Goal: Task Accomplishment & Management: Use online tool/utility

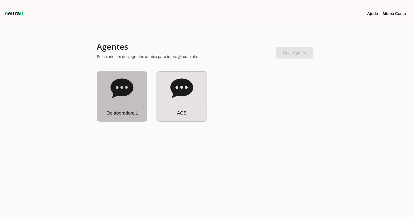
click at [130, 85] on icon at bounding box center [121, 88] width 23 height 20
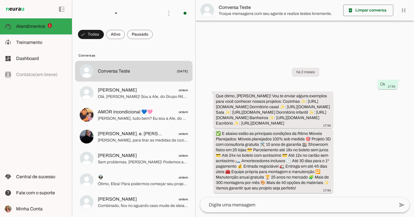
scroll to position [4, 0]
click at [37, 50] on md-item "model_training Treinamento Treinamento" at bounding box center [36, 42] width 72 height 16
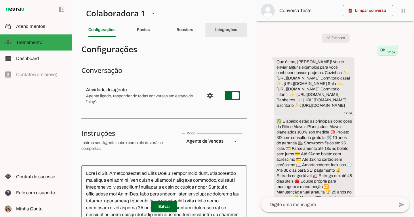
click at [221, 34] on div "Integrações" at bounding box center [226, 30] width 22 height 14
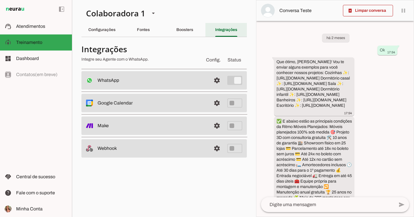
click at [0, 0] on slot "Integrações" at bounding box center [0, 0] width 0 height 0
click at [218, 83] on span at bounding box center [217, 81] width 14 height 14
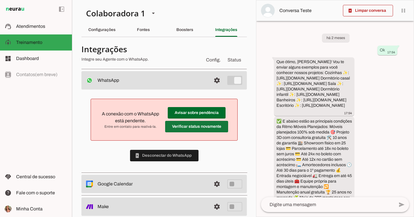
click at [207, 123] on span at bounding box center [196, 127] width 63 height 14
click at [129, 9] on div "Colaboradora 1" at bounding box center [113, 13] width 64 height 20
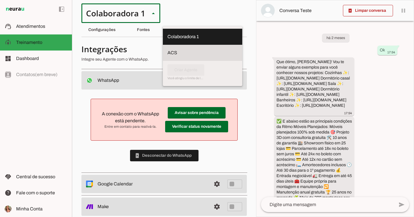
click at [163, 45] on md-item "ACS" at bounding box center [202, 53] width 79 height 16
